Goal: Task Accomplishment & Management: Complete application form

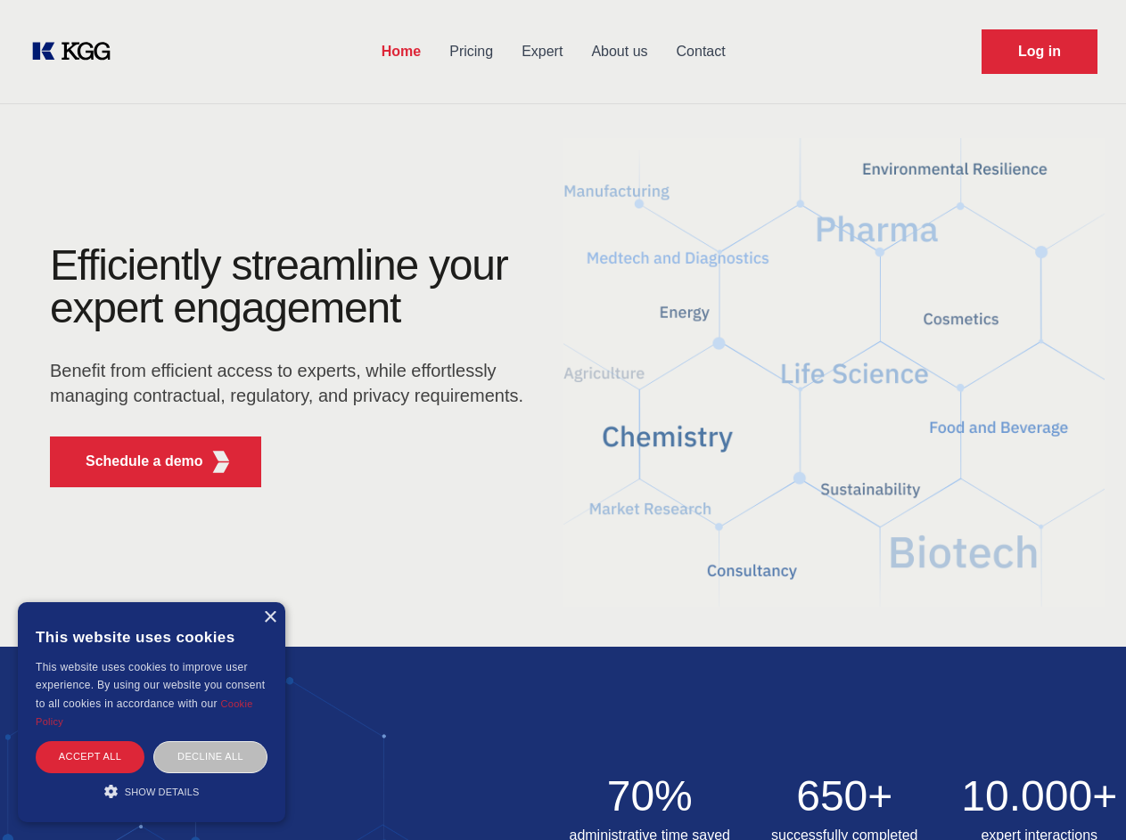
click at [562, 420] on div "Efficiently streamline your expert engagement Benefit from efficient access to …" at bounding box center [292, 373] width 542 height 258
click at [134, 462] on p "Schedule a demo" at bounding box center [145, 461] width 118 height 21
click at [269, 618] on div "× This website uses cookies This website uses cookies to improve user experienc…" at bounding box center [151, 712] width 267 height 220
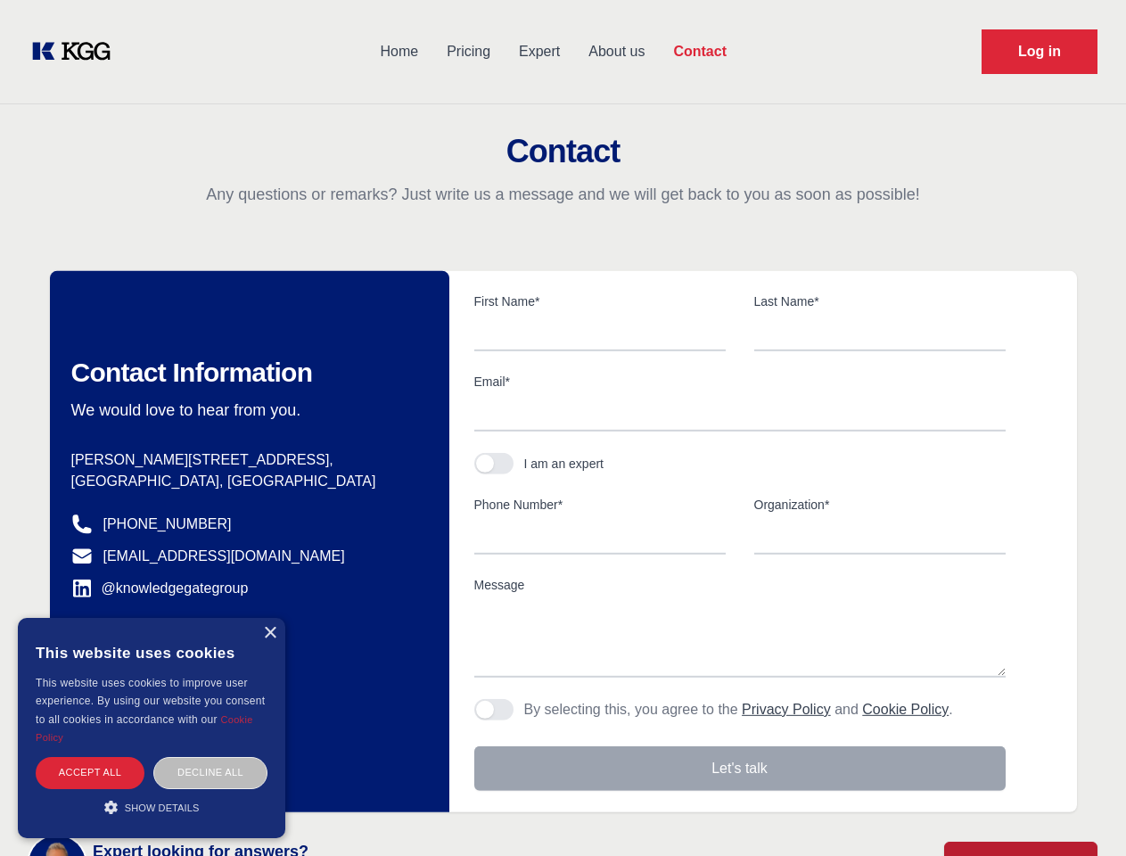
click at [90, 757] on div "Accept all" at bounding box center [90, 772] width 109 height 31
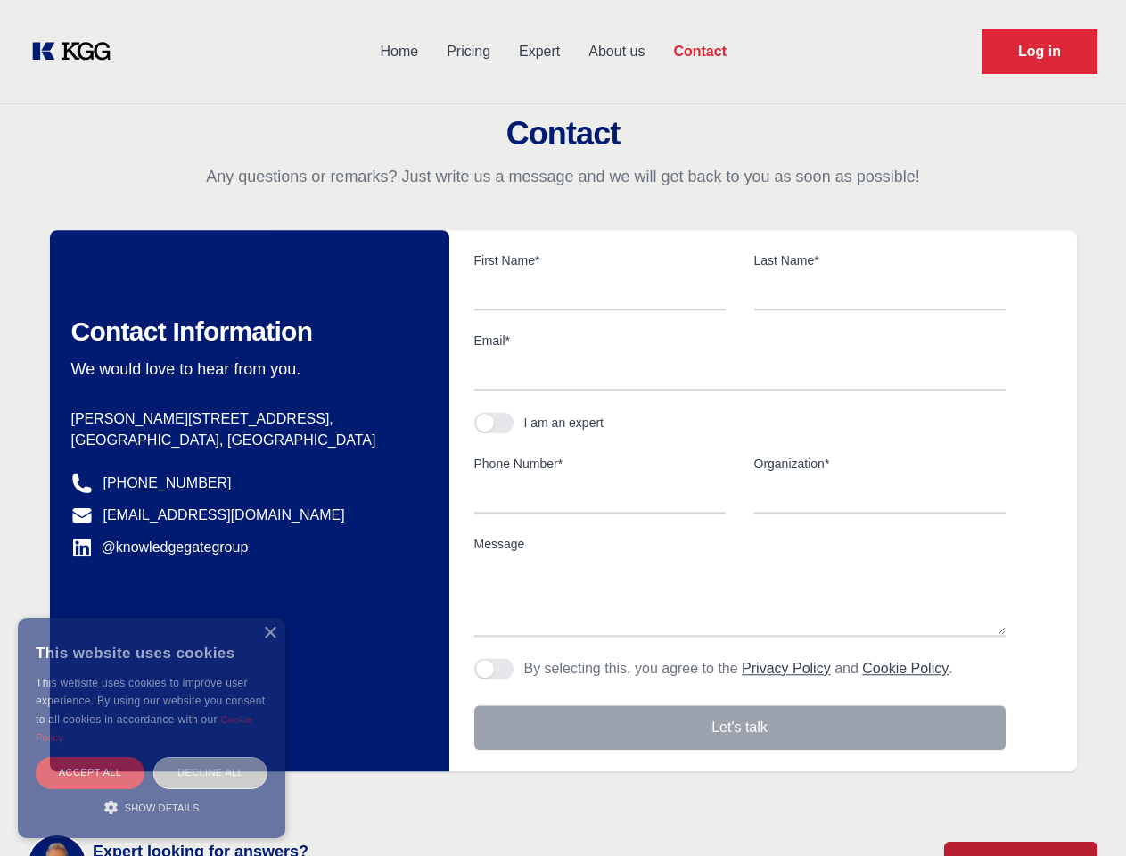
click at [210, 757] on body "Home Pricing Expert About us Contact Log in Contact Any questions or remarks? J…" at bounding box center [563, 783] width 1126 height 1567
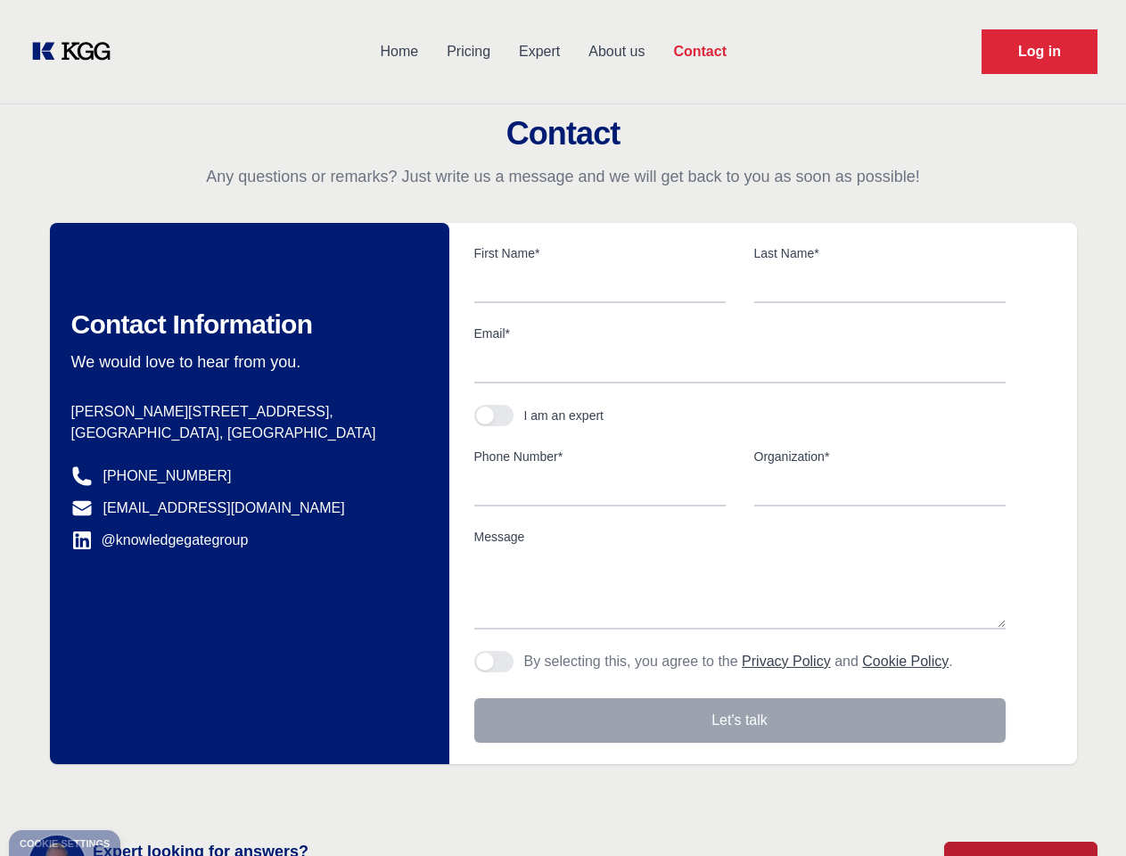
click at [152, 791] on main "Contact Any questions or remarks? Just write us a message and we will get back …" at bounding box center [563, 464] width 1126 height 928
